Goal: Task Accomplishment & Management: Use online tool/utility

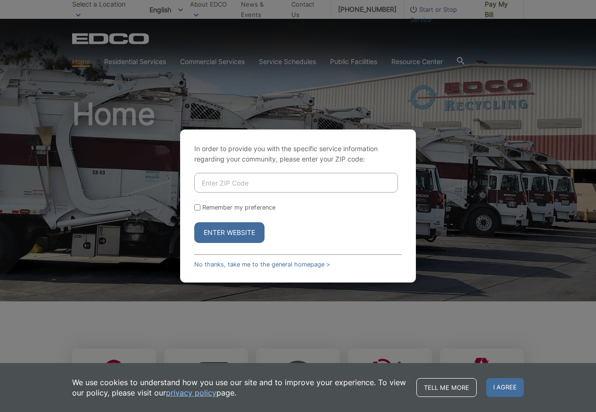
click at [272, 181] on input "Enter ZIP Code" at bounding box center [296, 183] width 204 height 20
click at [246, 266] on link "No thanks, take me to the general homepage >" at bounding box center [262, 264] width 136 height 7
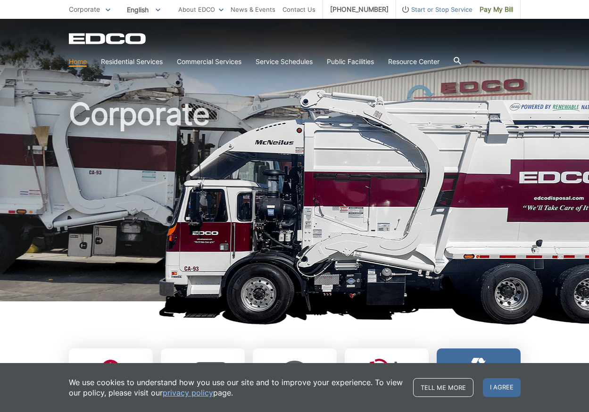
drag, startPoint x: 505, startPoint y: 390, endPoint x: 502, endPoint y: 360, distance: 29.8
click at [505, 389] on span "I agree" at bounding box center [502, 387] width 38 height 19
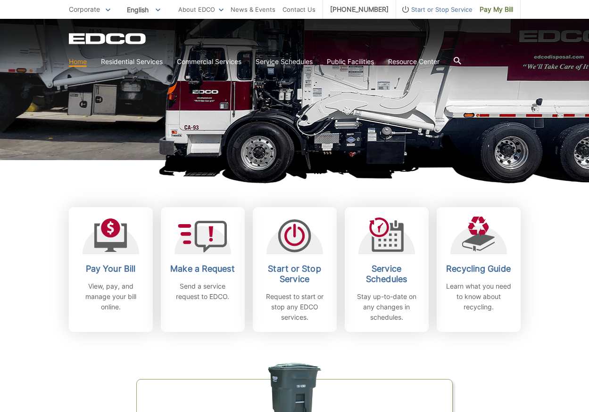
scroll to position [189, 0]
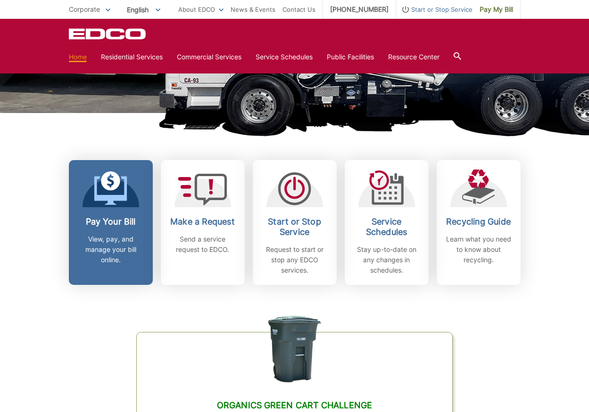
click at [115, 238] on p "View, pay, and manage your bill online." at bounding box center [111, 249] width 70 height 31
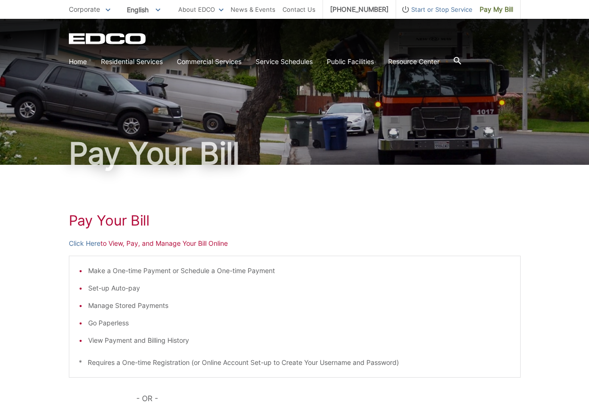
click at [171, 242] on p "Click Here to View, Pay, and Manage Your Bill Online" at bounding box center [295, 244] width 452 height 10
drag, startPoint x: 148, startPoint y: 244, endPoint x: 143, endPoint y: 245, distance: 5.7
click at [144, 245] on p "Click Here to View, Pay, and Manage Your Bill Online" at bounding box center [295, 244] width 452 height 10
click at [132, 246] on p "Click Here to View, Pay, and Manage Your Bill Online" at bounding box center [295, 244] width 452 height 10
click at [118, 246] on p "Click Here to View, Pay, and Manage Your Bill Online" at bounding box center [295, 244] width 452 height 10
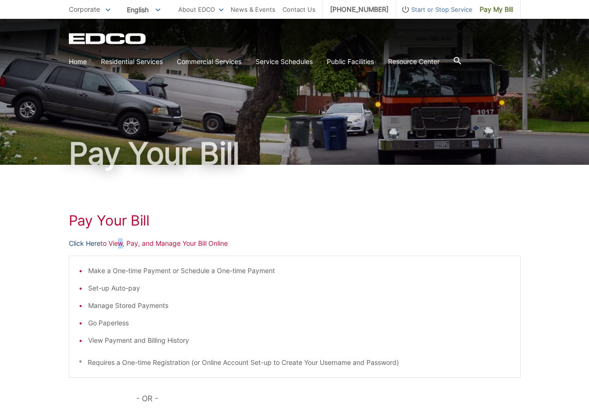
click at [88, 245] on link "Click Here" at bounding box center [85, 244] width 32 height 10
